Goal: Transaction & Acquisition: Obtain resource

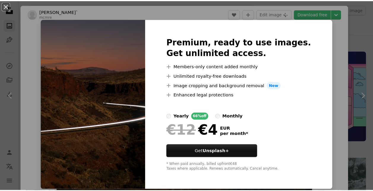
scroll to position [2580, 0]
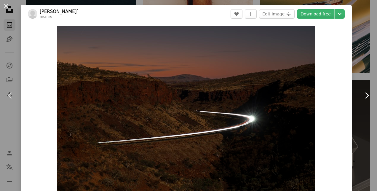
click at [359, 69] on link "Chevron right" at bounding box center [366, 95] width 21 height 57
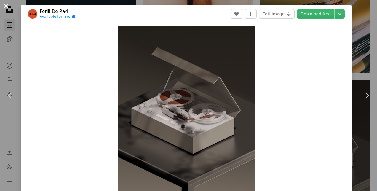
click at [5, 6] on button "An X shape" at bounding box center [5, 5] width 7 height 7
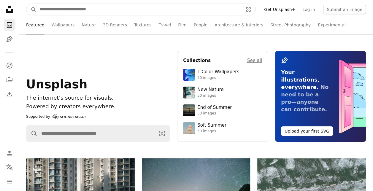
click at [73, 7] on input "Find visuals sitewide" at bounding box center [138, 9] width 205 height 11
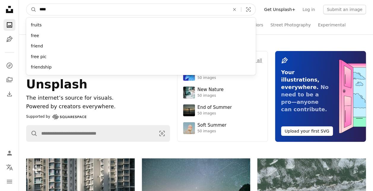
type input "****"
click at [26, 4] on button "A magnifying glass" at bounding box center [31, 9] width 10 height 11
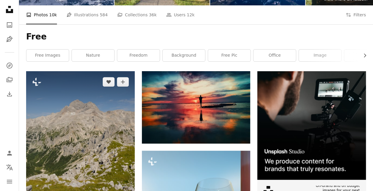
scroll to position [89, 0]
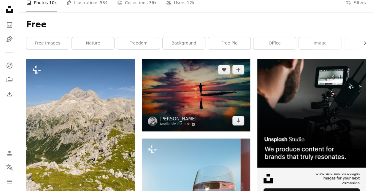
click at [189, 85] on img at bounding box center [196, 95] width 109 height 72
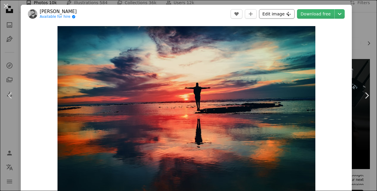
click at [280, 12] on button "Edit image Plus sign for Unsplash+" at bounding box center [277, 13] width 36 height 9
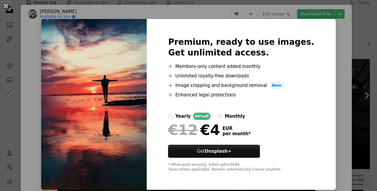
click at [340, 39] on div "An X shape Premium, ready to use images. Get unlimited access. A plus sign Memb…" at bounding box center [188, 95] width 377 height 191
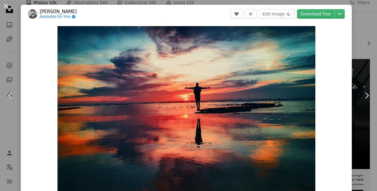
click at [5, 7] on button "An X shape" at bounding box center [5, 5] width 7 height 7
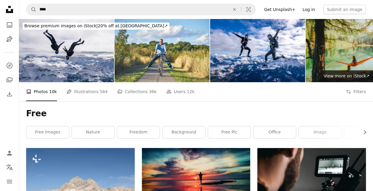
click at [316, 9] on link "Log in" at bounding box center [309, 9] width 20 height 9
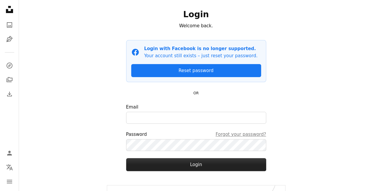
scroll to position [49, 0]
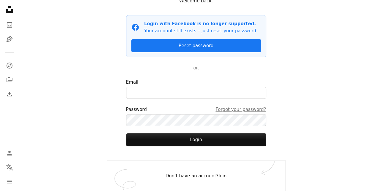
click at [218, 176] on link "Join" at bounding box center [222, 175] width 8 height 5
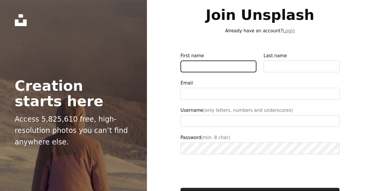
click at [209, 68] on input "First name" at bounding box center [218, 66] width 76 height 12
type input "**********"
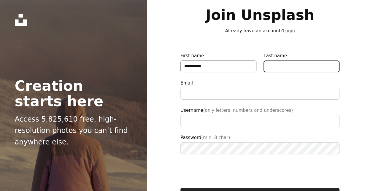
type input "**********"
type input "*********"
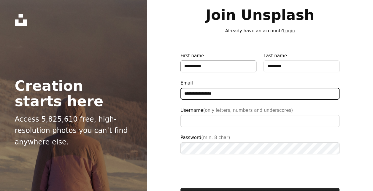
type input "**********"
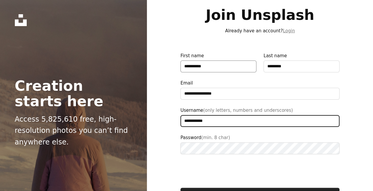
type input "**********"
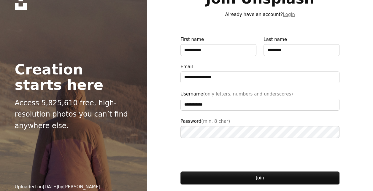
scroll to position [30, 0]
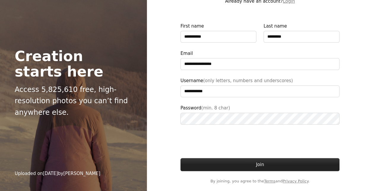
click at [246, 164] on button "Join" at bounding box center [259, 164] width 159 height 13
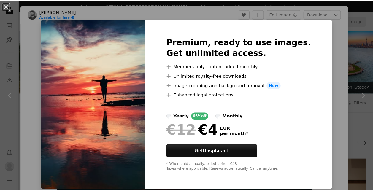
scroll to position [89, 0]
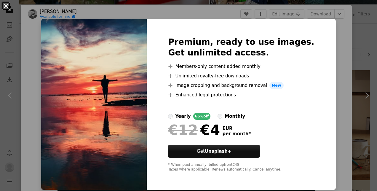
click at [6, 5] on button "An X shape" at bounding box center [5, 5] width 7 height 7
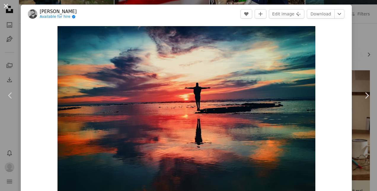
click at [7, 5] on button "An X shape" at bounding box center [5, 5] width 7 height 7
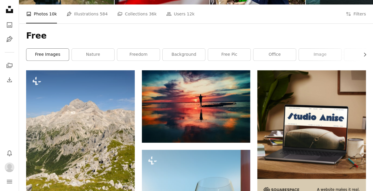
click at [50, 55] on link "free images" at bounding box center [47, 55] width 42 height 12
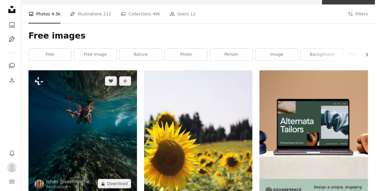
scroll to position [119, 0]
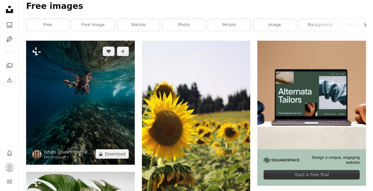
click at [72, 99] on img at bounding box center [80, 103] width 109 height 124
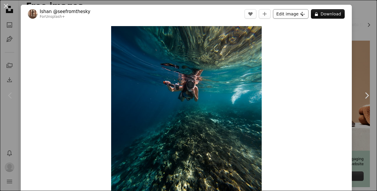
click at [280, 17] on button "Edit image Plus sign for Unsplash+" at bounding box center [291, 13] width 36 height 9
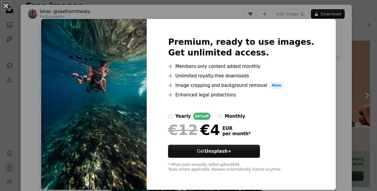
click at [332, 87] on div "An X shape Premium, ready to use images. Get unlimited access. A plus sign Memb…" at bounding box center [188, 95] width 377 height 191
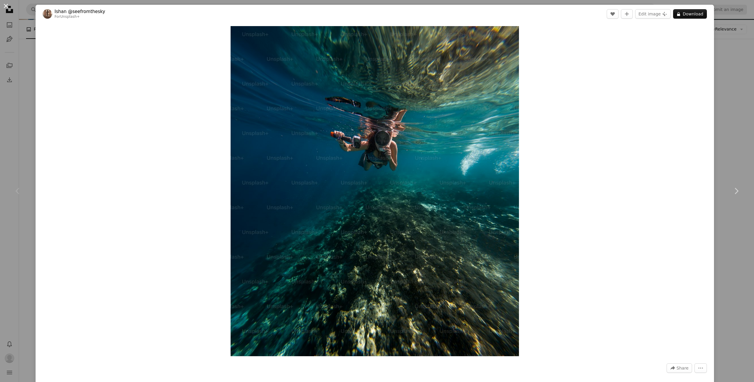
click at [5, 5] on button "An X shape" at bounding box center [5, 5] width 7 height 7
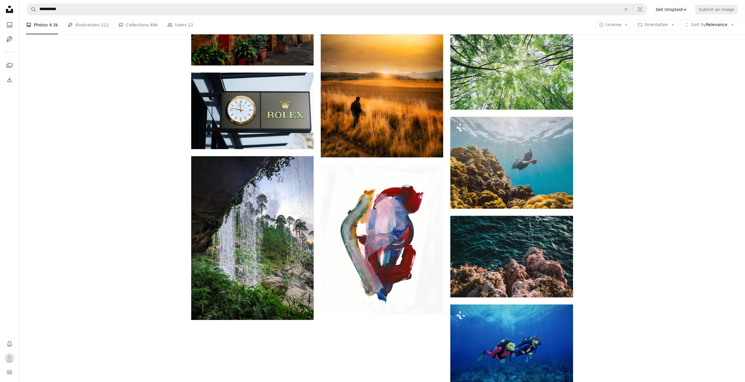
scroll to position [712, 0]
